Goal: Transaction & Acquisition: Purchase product/service

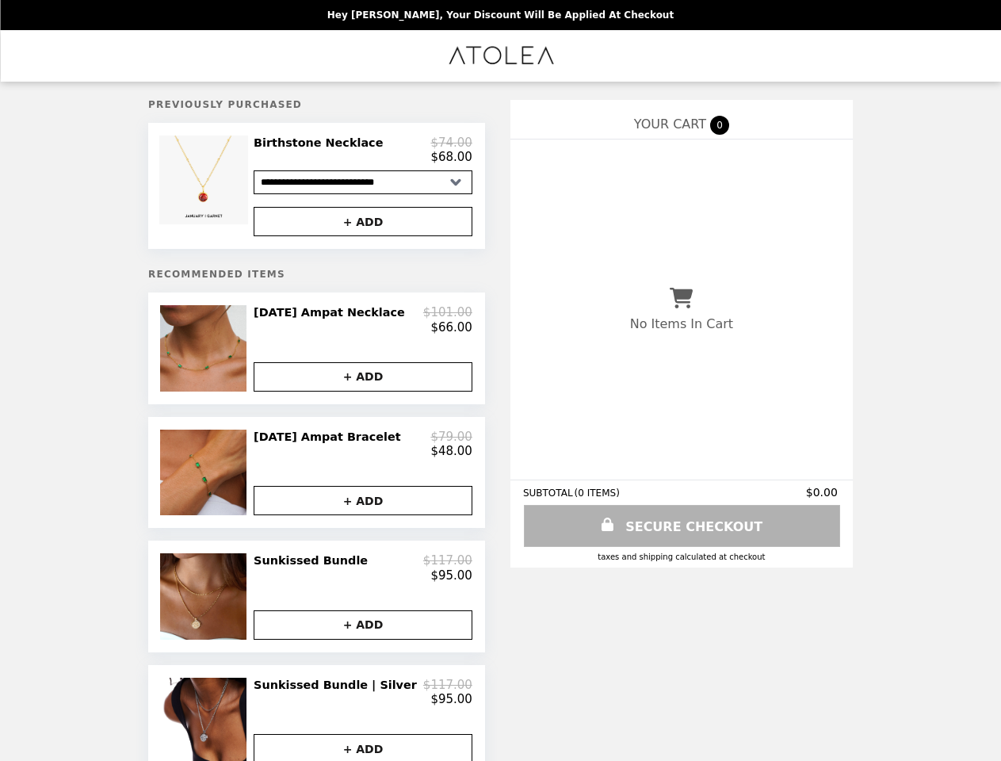
click at [230, 189] on img at bounding box center [205, 180] width 93 height 89
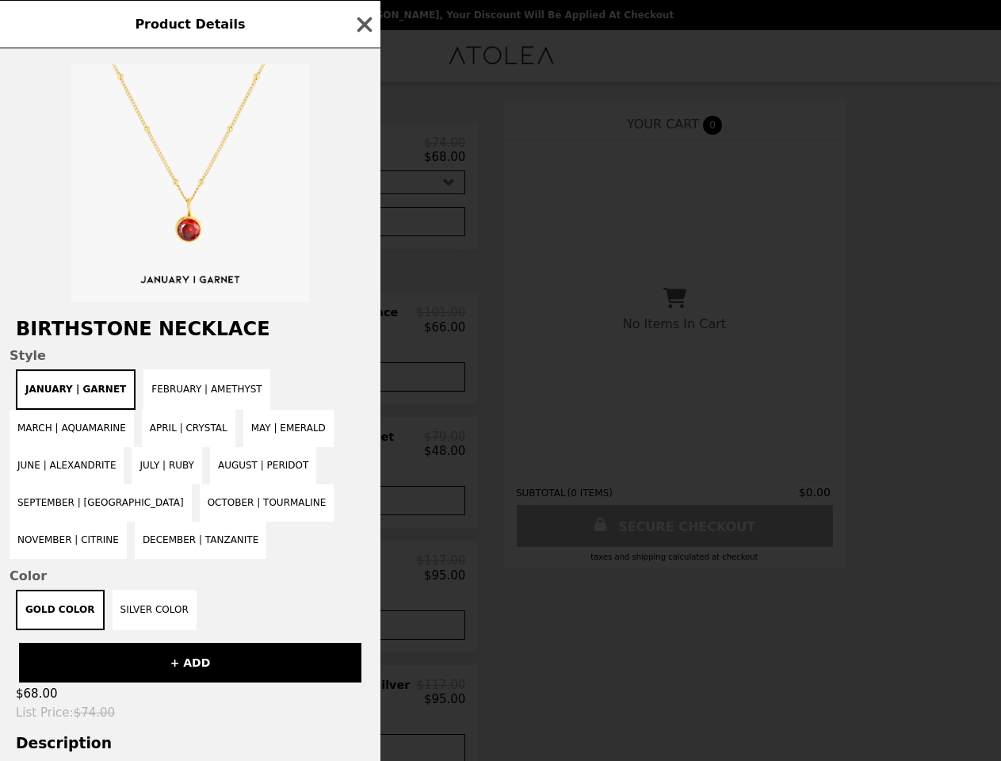
click at [363, 153] on div "Product Details Birthstone Necklace Style January | Garnet February | Amethyst …" at bounding box center [500, 380] width 1001 height 761
click at [363, 226] on div at bounding box center [190, 175] width 380 height 254
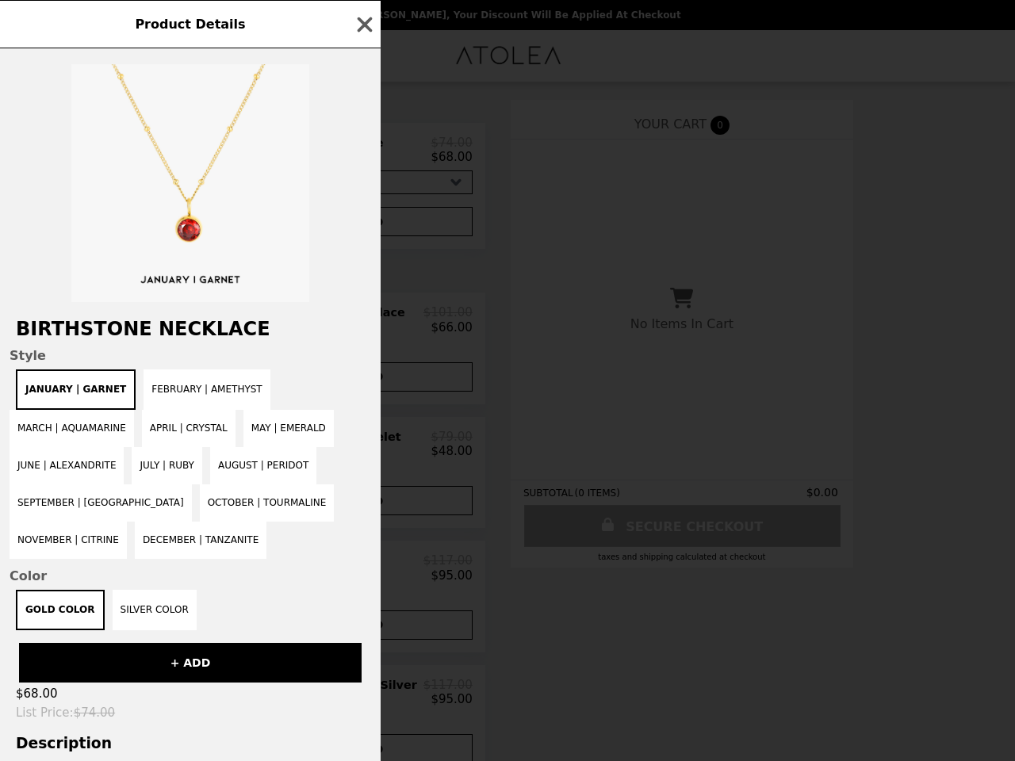
click at [230, 357] on span "Style" at bounding box center [190, 355] width 361 height 15
click at [363, 327] on div "Product Details Birthstone Necklace Style January | Garnet February | Amethyst …" at bounding box center [507, 380] width 1015 height 761
click at [363, 387] on div "January | Garnet February | Amethyst March | Aquamarine April | Crystal May | E…" at bounding box center [190, 463] width 361 height 189
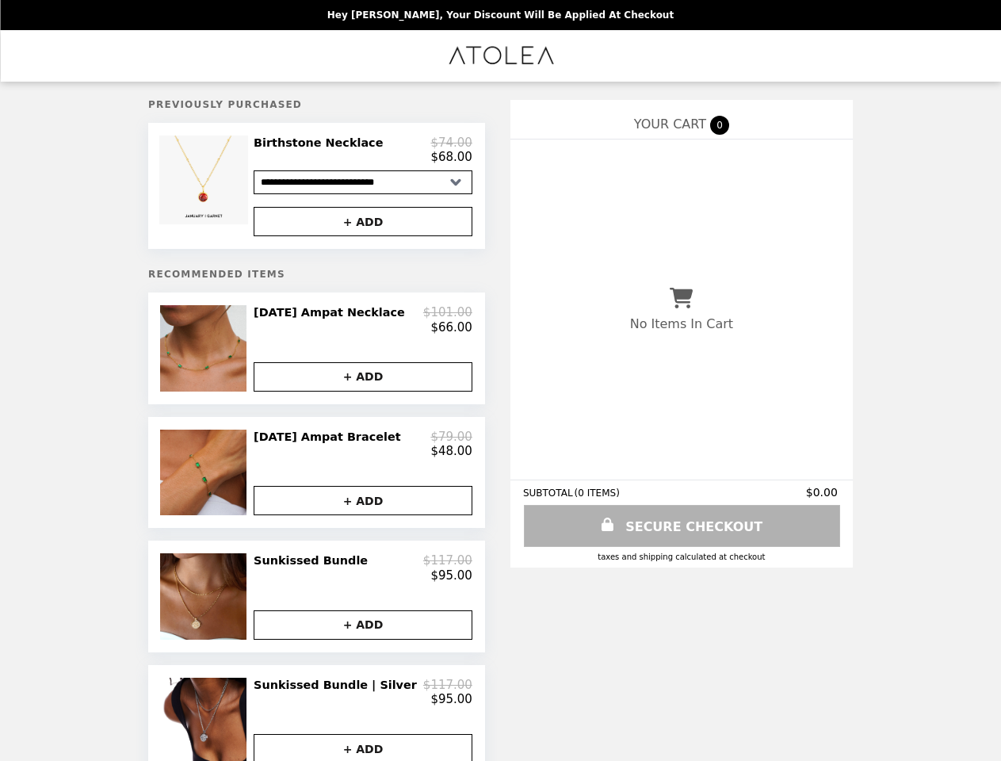
click at [230, 485] on img at bounding box center [205, 473] width 90 height 86
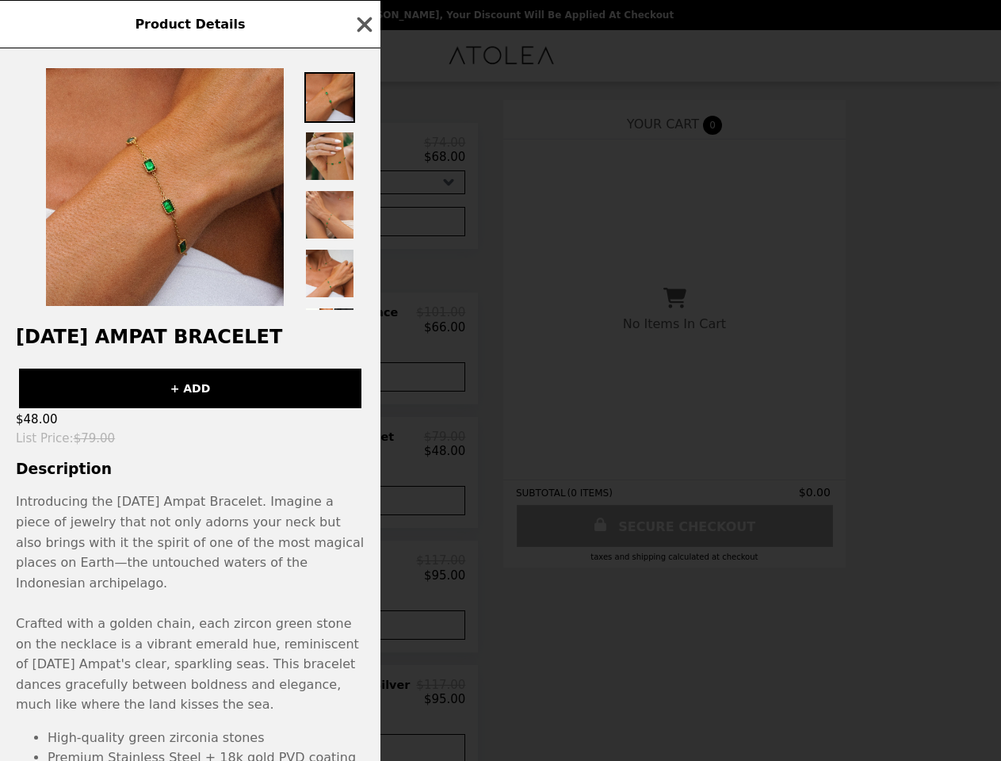
click at [363, 456] on div "Product Details [DATE] Ampat Bracelet + ADD $48.00 List Price : $79.00 Descript…" at bounding box center [500, 380] width 1001 height 761
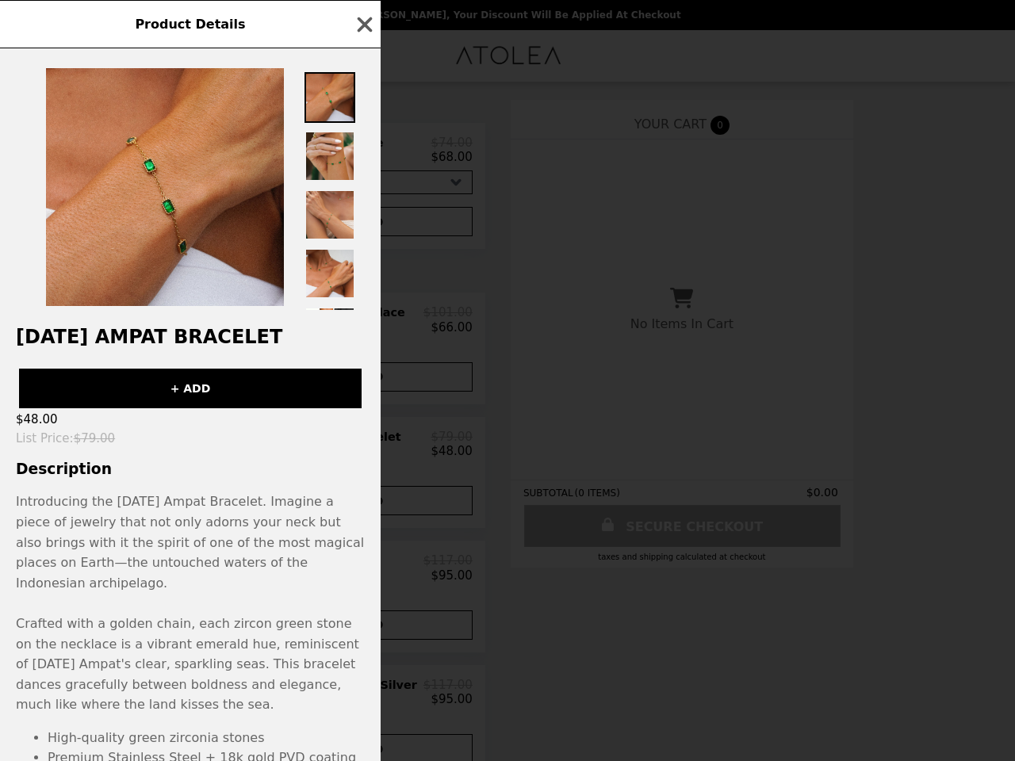
click at [363, 515] on p "Introducing the [DATE] Ampat Bracelet. Imagine a piece of jewelry that not only…" at bounding box center [190, 603] width 349 height 224
click at [230, 613] on p "Introducing the [DATE] Ampat Bracelet. Imagine a piece of jewelry that not only…" at bounding box center [190, 603] width 349 height 224
